Goal: Use online tool/utility: Utilize a website feature to perform a specific function

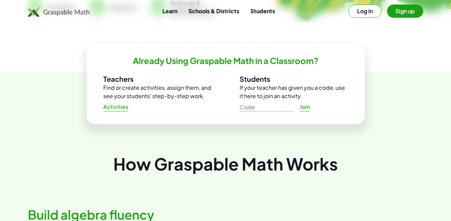
scroll to position [278, 0]
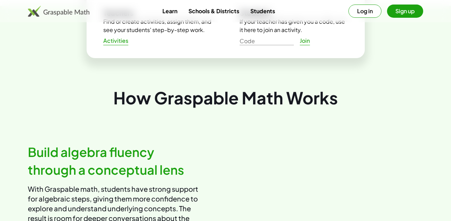
click at [308, 36] on link "Join" at bounding box center [305, 40] width 22 height 13
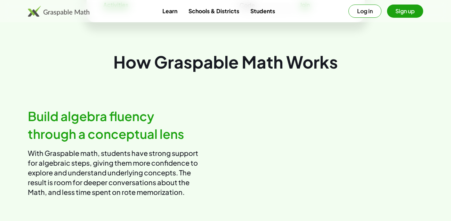
scroll to position [348, 0]
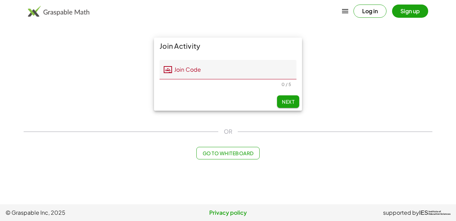
click at [246, 158] on button "Go to Whiteboard" at bounding box center [227, 153] width 63 height 13
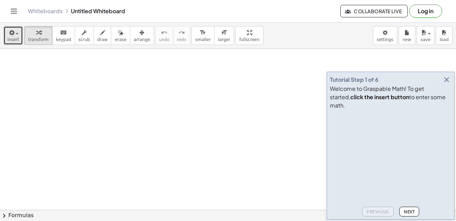
click at [9, 27] on button "insert" at bounding box center [12, 35] width 19 height 19
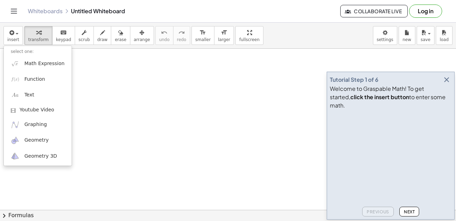
click at [444, 84] on icon "button" at bounding box center [447, 79] width 8 height 8
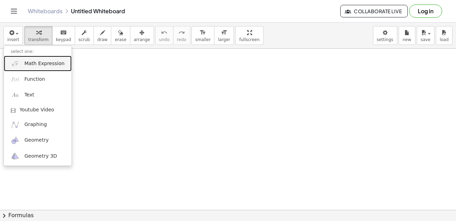
click at [46, 67] on link "Math Expression" at bounding box center [38, 64] width 68 height 16
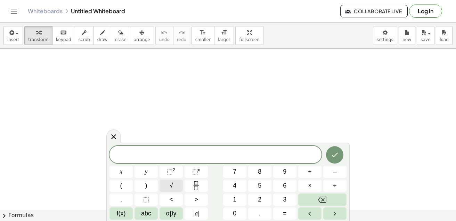
click at [171, 188] on span "√" at bounding box center [171, 185] width 3 height 9
click at [253, 184] on button "5" at bounding box center [259, 185] width 23 height 12
click at [252, 192] on div "√ 5 ​ x y ⬚ 2 ⬚ n 7 8 9 + – ( ) √ 4 5 6 × ÷ , ⬚ < > 1 2 3 f(x) abc αβγ | a | 0 …" at bounding box center [228, 182] width 237 height 74
click at [247, 205] on div "√ 5 x y ⬚ 2 ⬚ n 7 8 9 + – ( ) √ 4 5 6 × ÷ , ⬚ < > 1 2 3 f(x) abc αβγ | a | 0 . =" at bounding box center [228, 182] width 237 height 74
click at [236, 187] on span "4" at bounding box center [234, 185] width 3 height 9
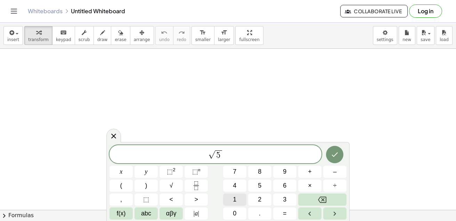
click at [244, 187] on div "√ 5 x y ⬚ 2 ⬚ n 7 8 9 + – ( ) √ 4 5 6 × ÷ , ⬚ < > 1 2 3 f(x) abc αβγ | a | 0 . =" at bounding box center [228, 182] width 237 height 74
click at [276, 170] on button "9" at bounding box center [284, 172] width 23 height 12
click at [246, 187] on button "4" at bounding box center [234, 185] width 23 height 12
click at [164, 166] on div "√ 5 4 9 4 ​ x y ⬚ 2 ⬚ n 7 8 9 + – ( ) √ 4 5 6 × ÷ , ⬚ < > 1 2 3 f(x) abc αβγ | …" at bounding box center [228, 182] width 237 height 74
